Goal: Task Accomplishment & Management: Manage account settings

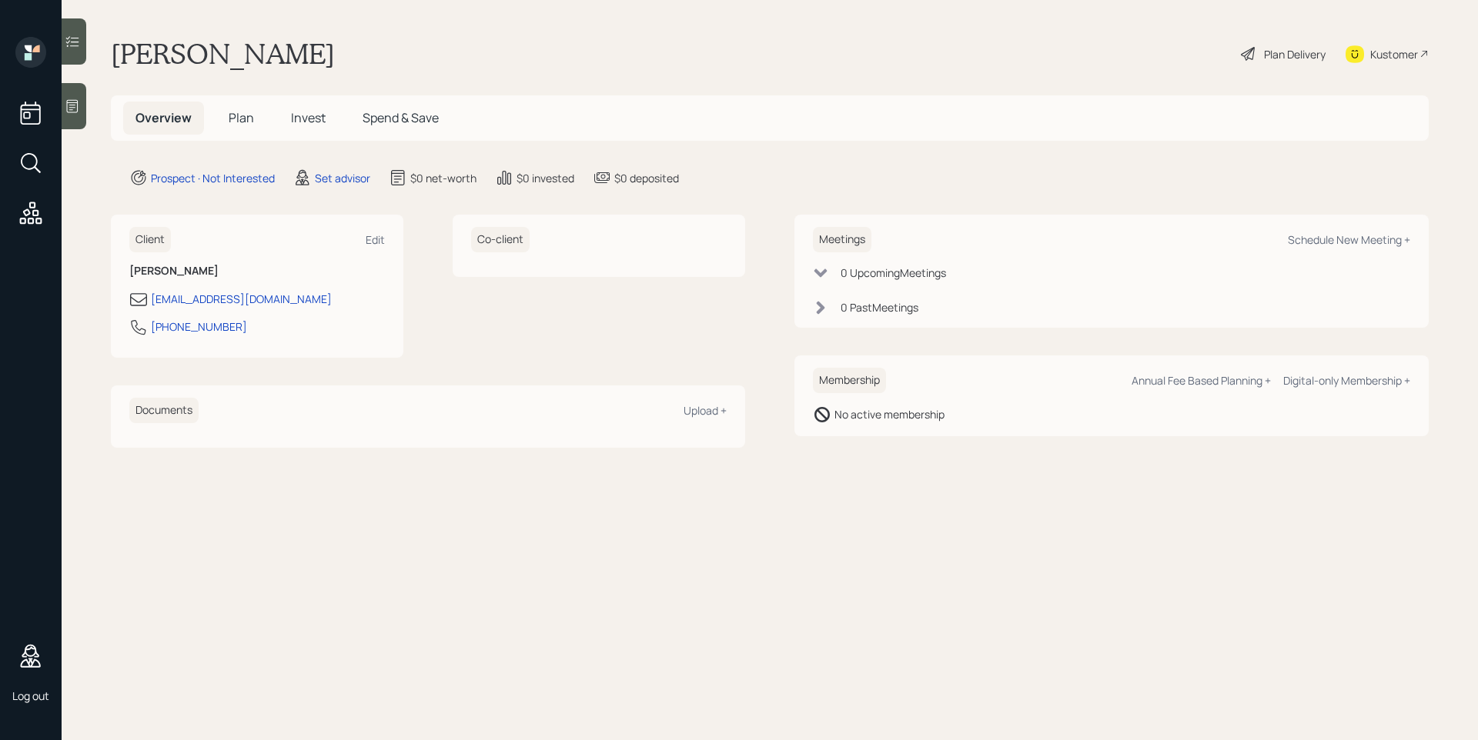
click at [78, 106] on icon at bounding box center [73, 106] width 12 height 13
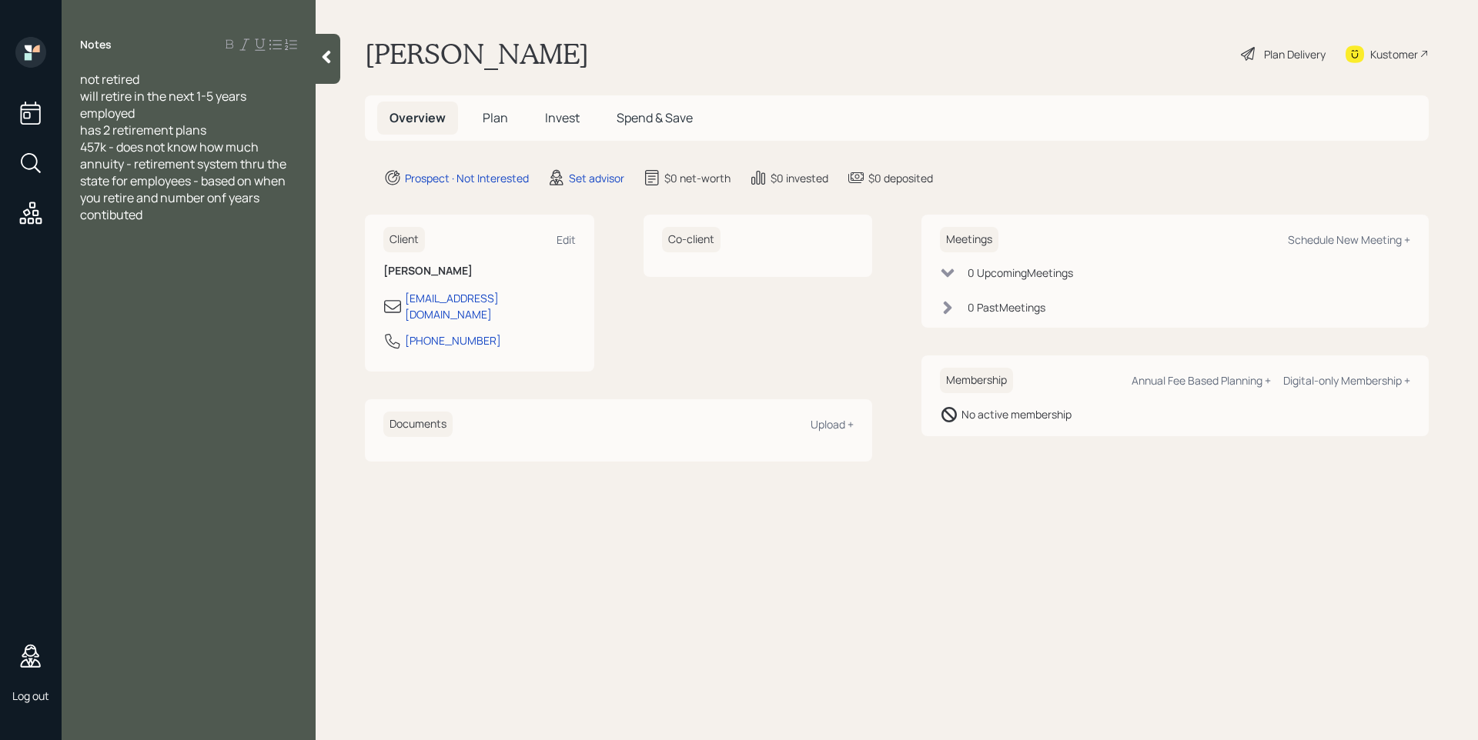
click at [214, 209] on div "annuity - retirement system thru the state for employees - based on when you re…" at bounding box center [188, 189] width 217 height 68
click at [217, 200] on span "annuity - retirement system thru the state for employees - based on when you re…" at bounding box center [184, 189] width 209 height 68
click at [135, 211] on span "annuity - retirement system thru the state for employees - based on when you re…" at bounding box center [184, 189] width 209 height 68
click at [166, 213] on div "annuity - retirement system thru the state for employees - based on when you re…" at bounding box center [188, 189] width 217 height 68
click at [217, 262] on div "functions like a pension" at bounding box center [188, 265] width 217 height 17
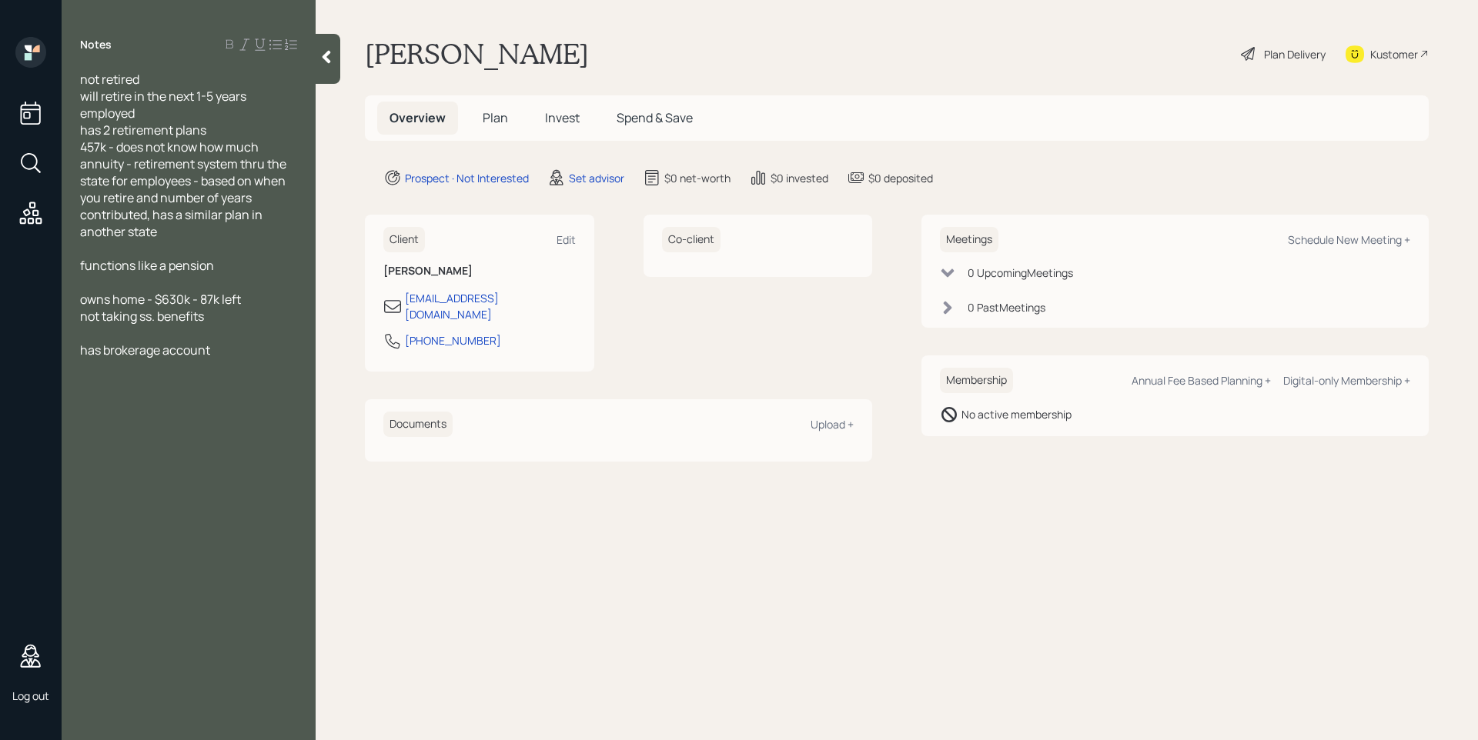
click at [239, 347] on div "has brokerage account" at bounding box center [188, 350] width 217 height 17
click at [1332, 240] on div "Schedule New Meeting +" at bounding box center [1349, 239] width 122 height 15
select select "round-[PERSON_NAME]"
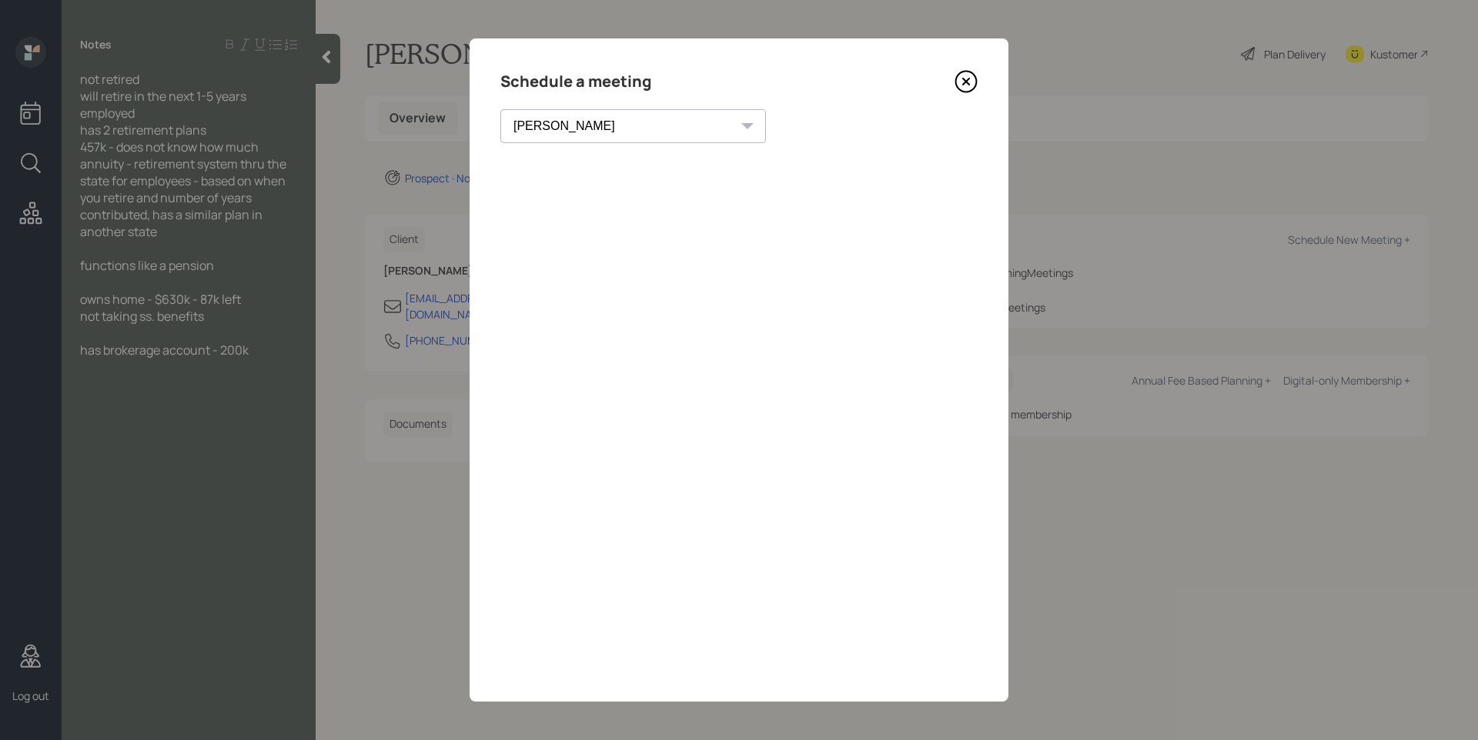
click at [970, 79] on icon at bounding box center [965, 81] width 23 height 23
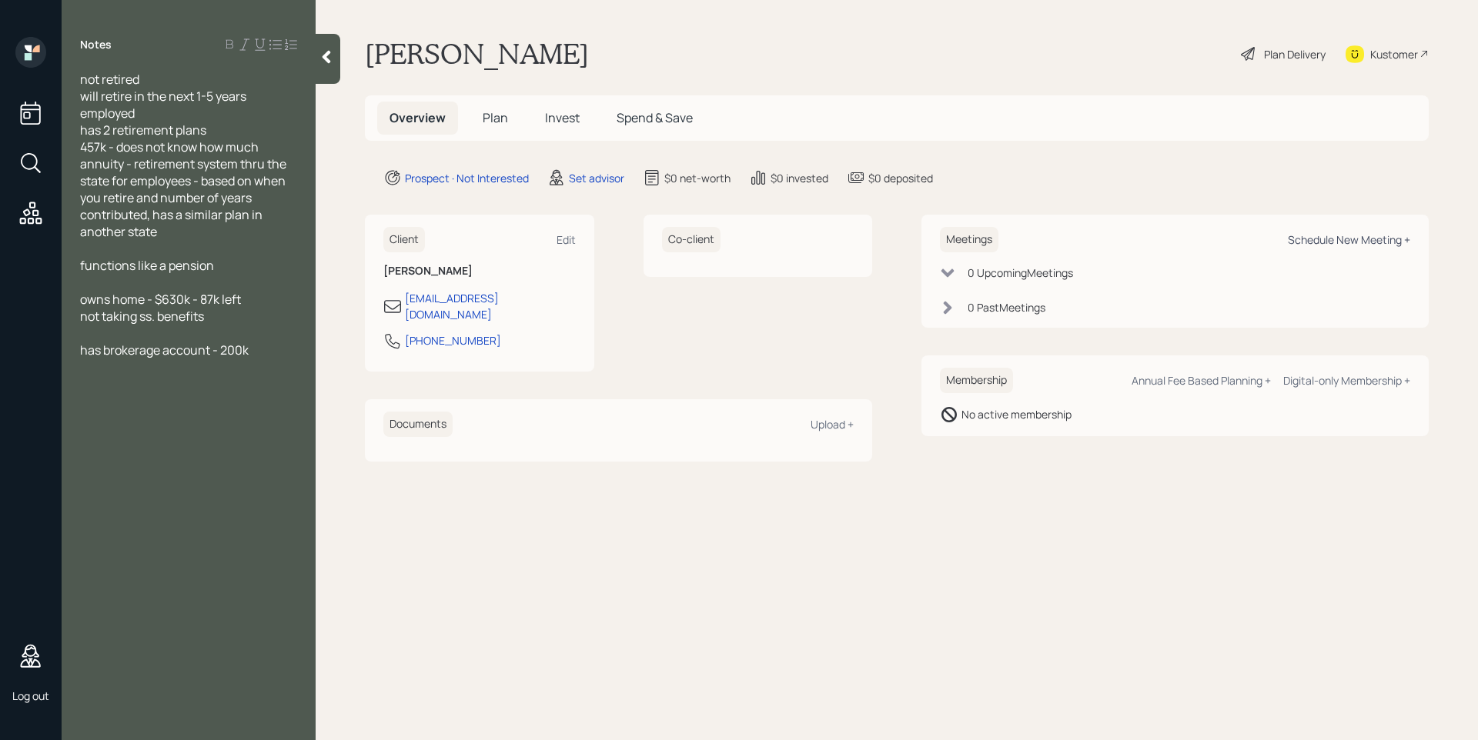
click at [1319, 240] on div "Schedule New Meeting +" at bounding box center [1349, 239] width 122 height 15
select select "round-[PERSON_NAME]"
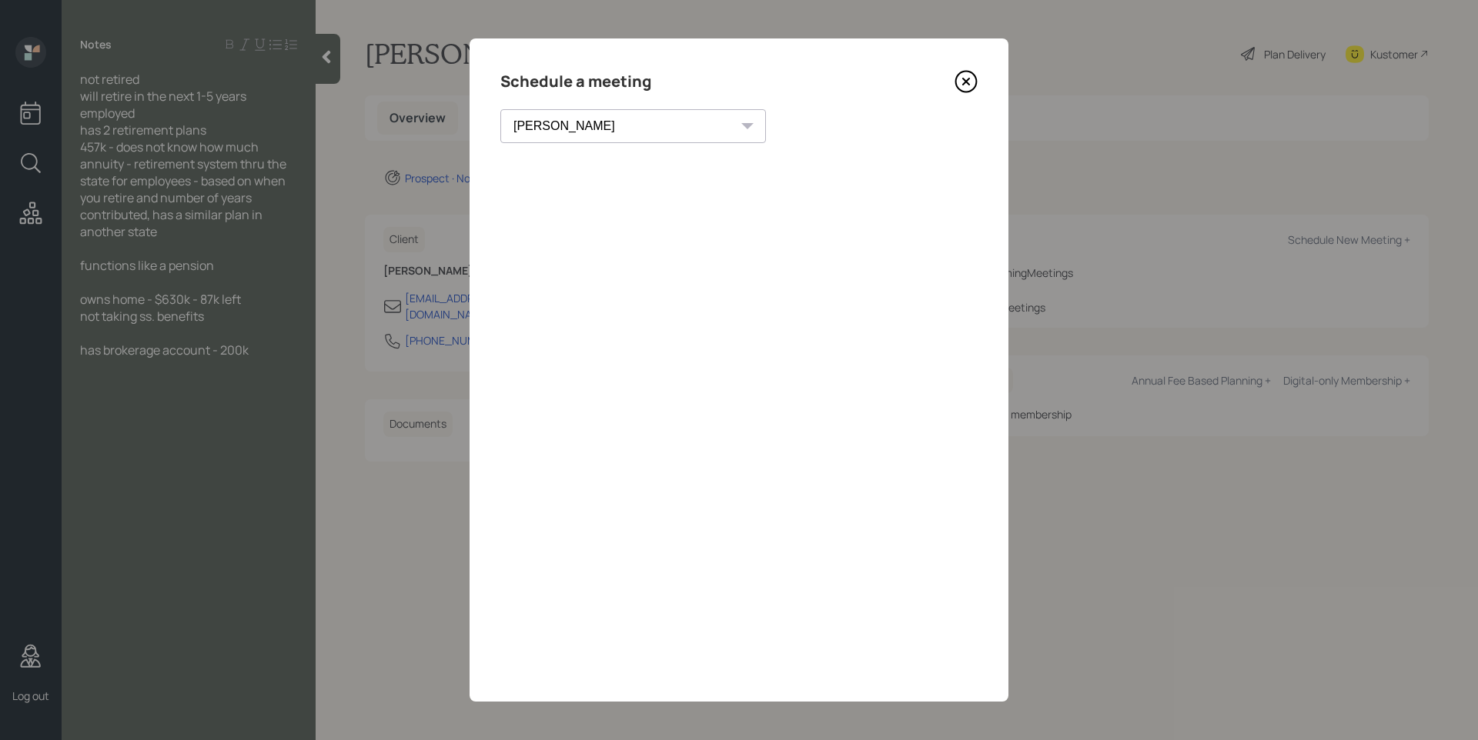
click at [969, 80] on icon at bounding box center [965, 81] width 23 height 23
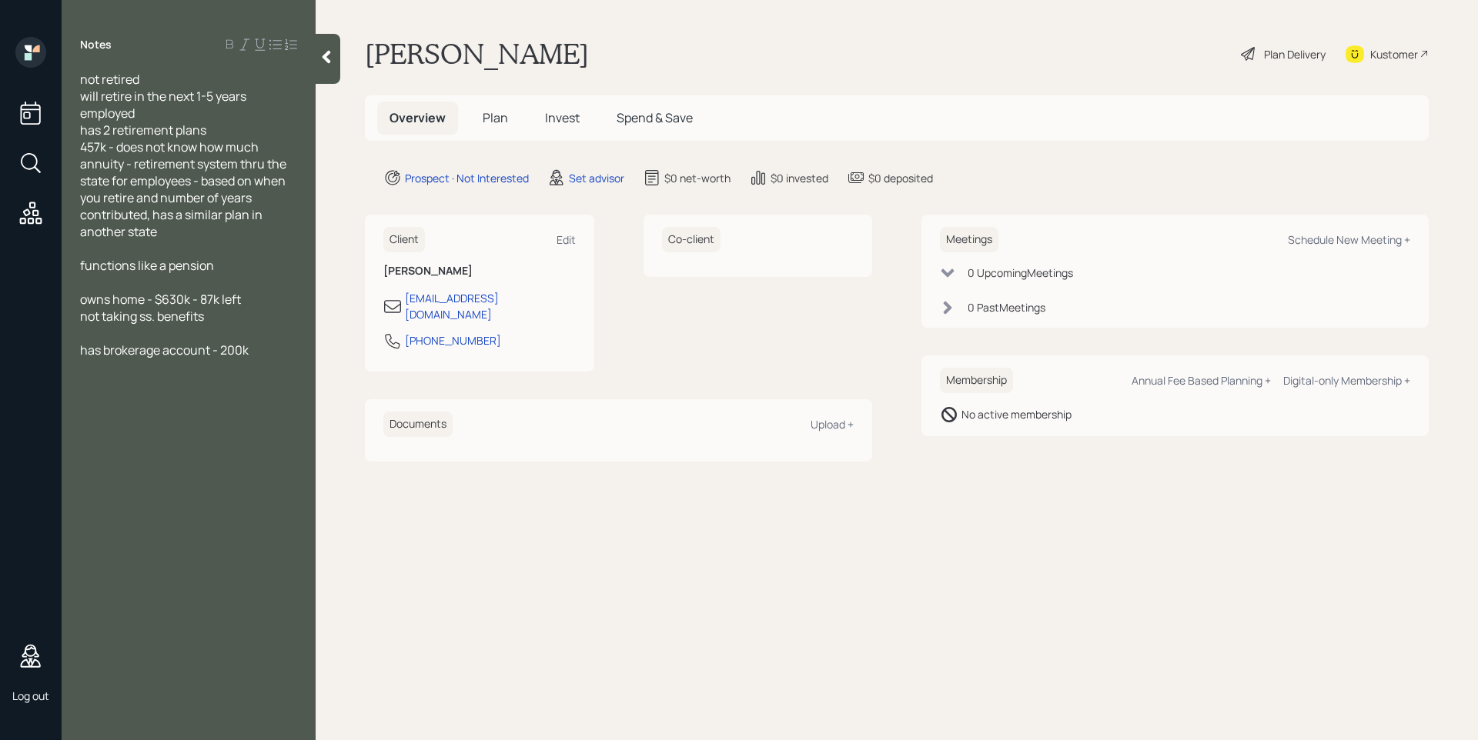
click at [329, 59] on icon at bounding box center [326, 57] width 8 height 13
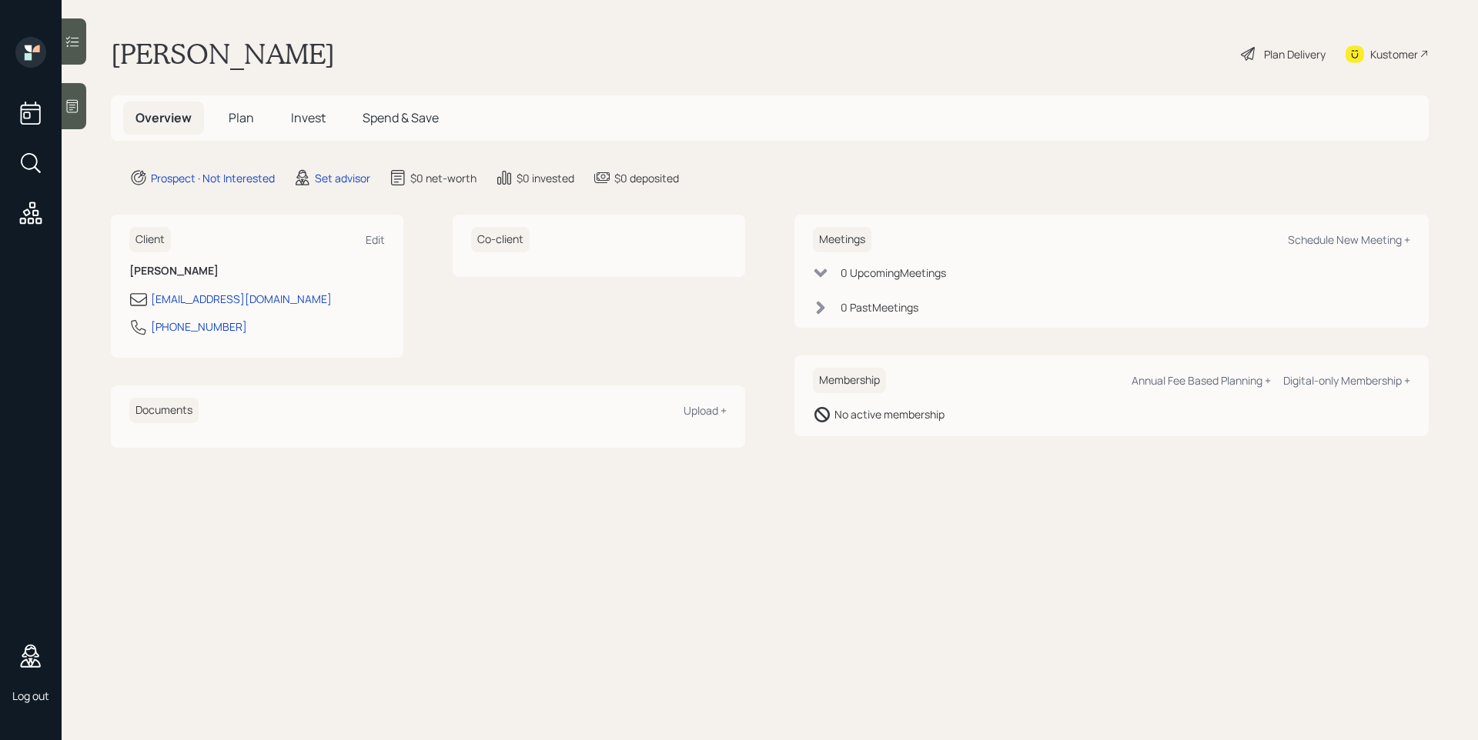
click at [77, 111] on icon at bounding box center [72, 106] width 15 height 15
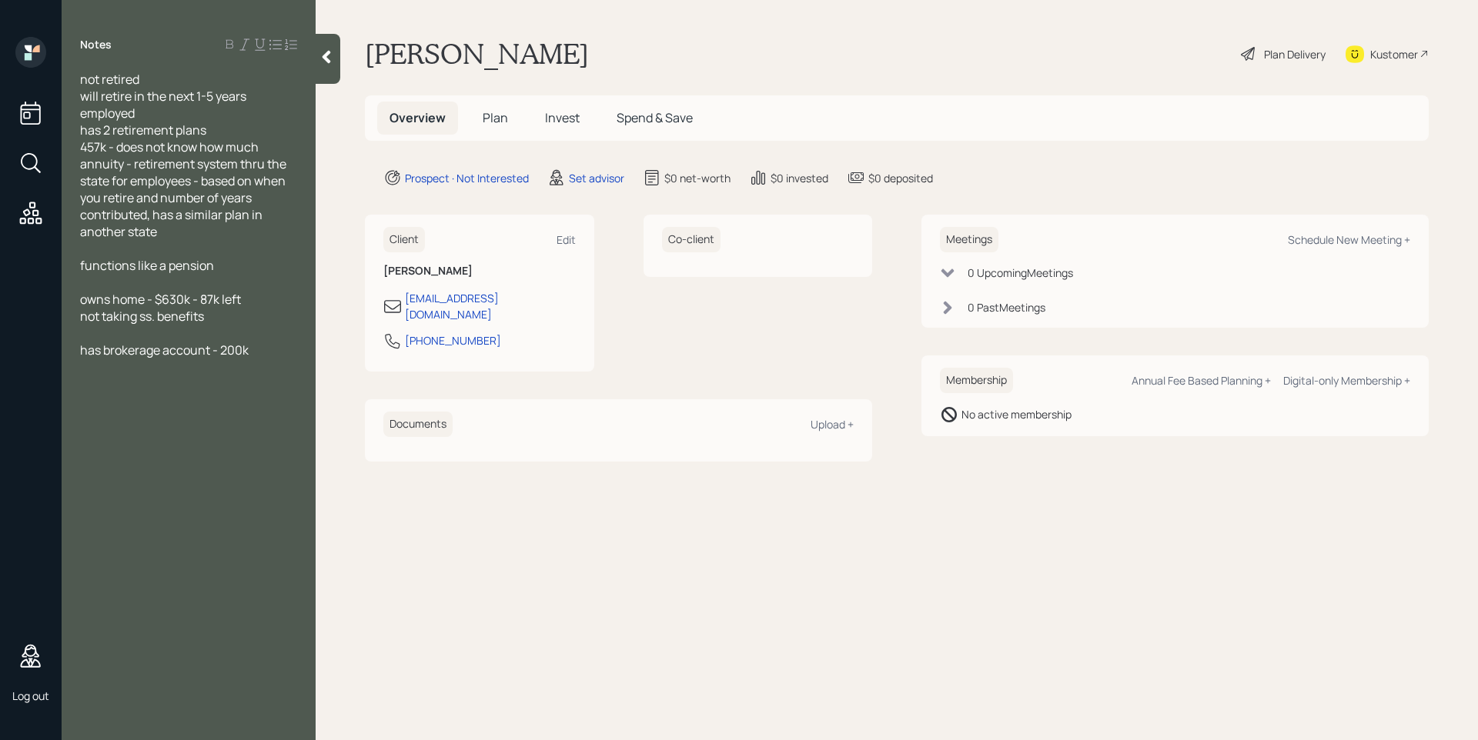
click at [287, 352] on div "has brokerage account - 200k" at bounding box center [188, 350] width 217 height 17
click at [322, 53] on icon at bounding box center [326, 56] width 15 height 15
